Goal: Go to known website: Access a specific website the user already knows

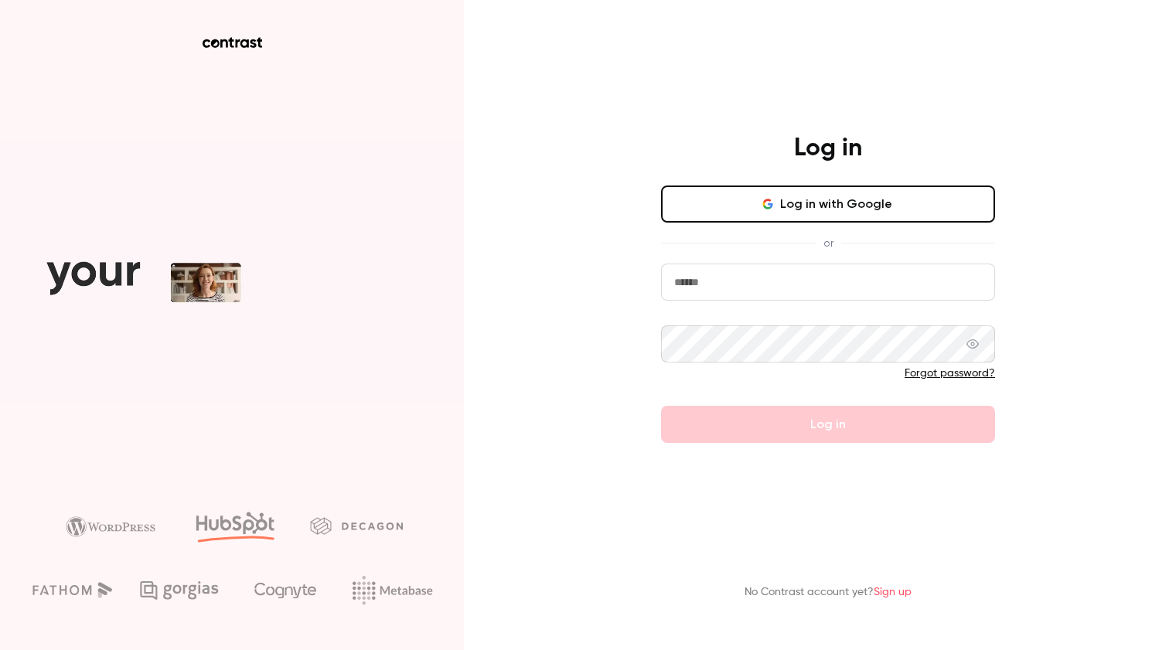
click at [694, 281] on input "email" at bounding box center [828, 282] width 334 height 37
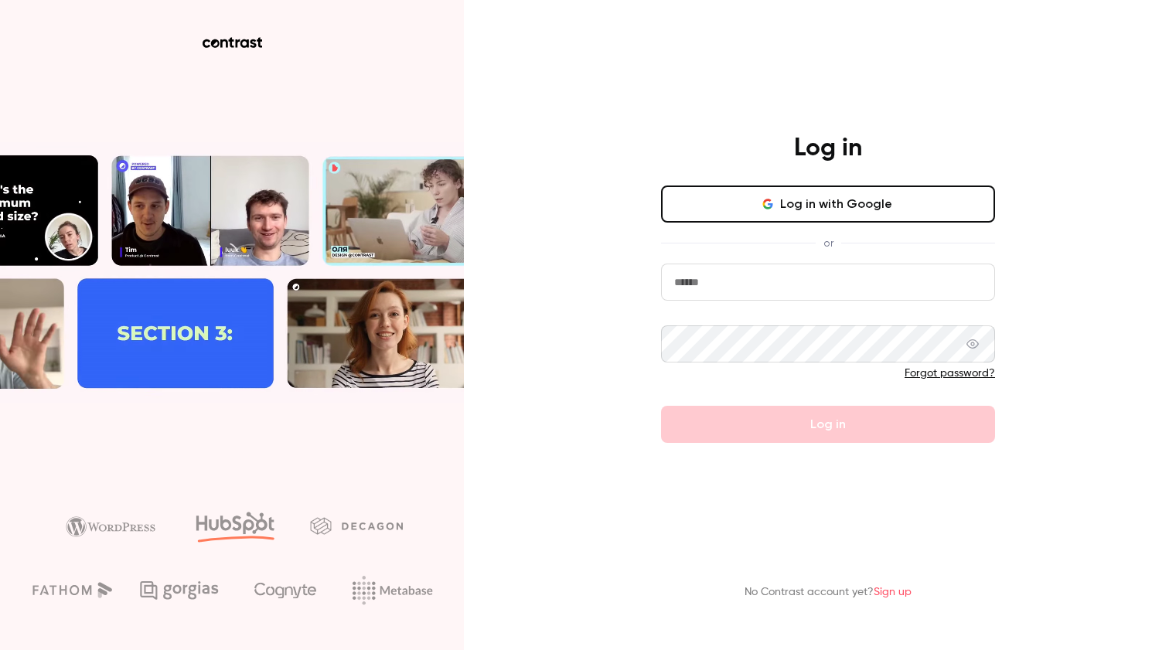
type input "**********"
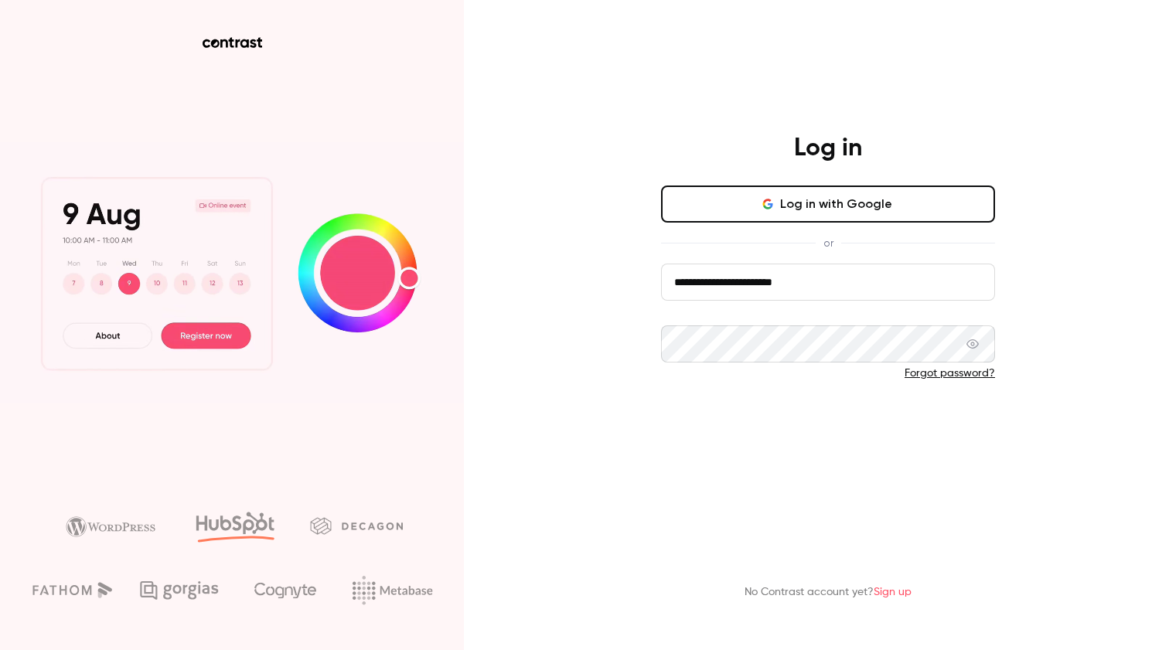
click at [804, 420] on button "Log in" at bounding box center [828, 424] width 334 height 37
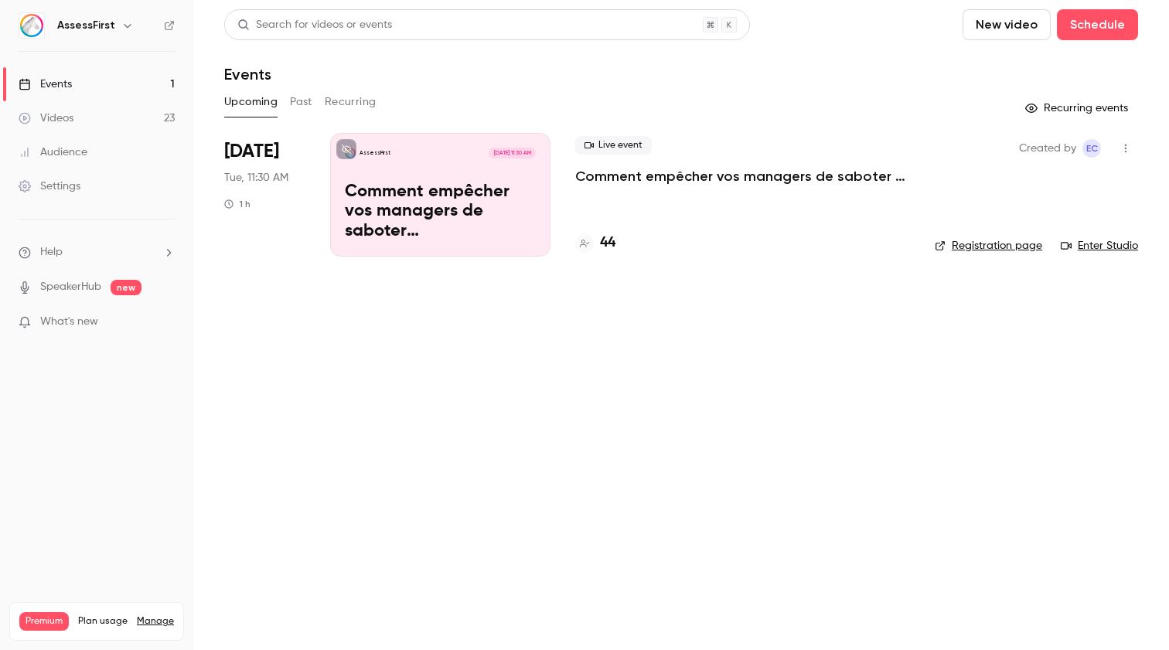
click at [1105, 244] on link "Enter Studio" at bounding box center [1099, 245] width 77 height 15
click at [1102, 244] on link "Enter Studio" at bounding box center [1099, 245] width 77 height 15
click at [1097, 241] on link "Enter Studio" at bounding box center [1099, 245] width 77 height 15
